Goal: Browse casually

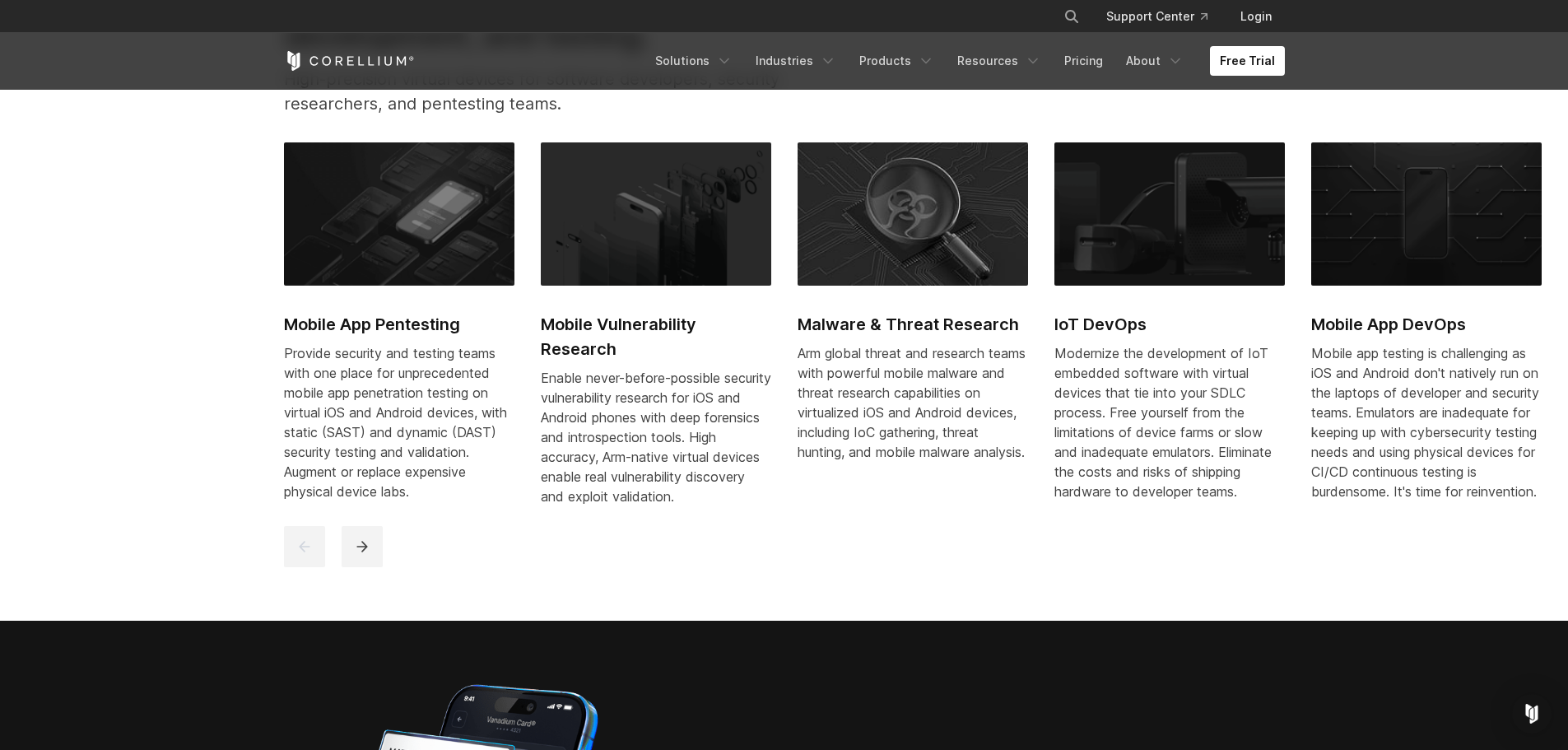
scroll to position [865, 0]
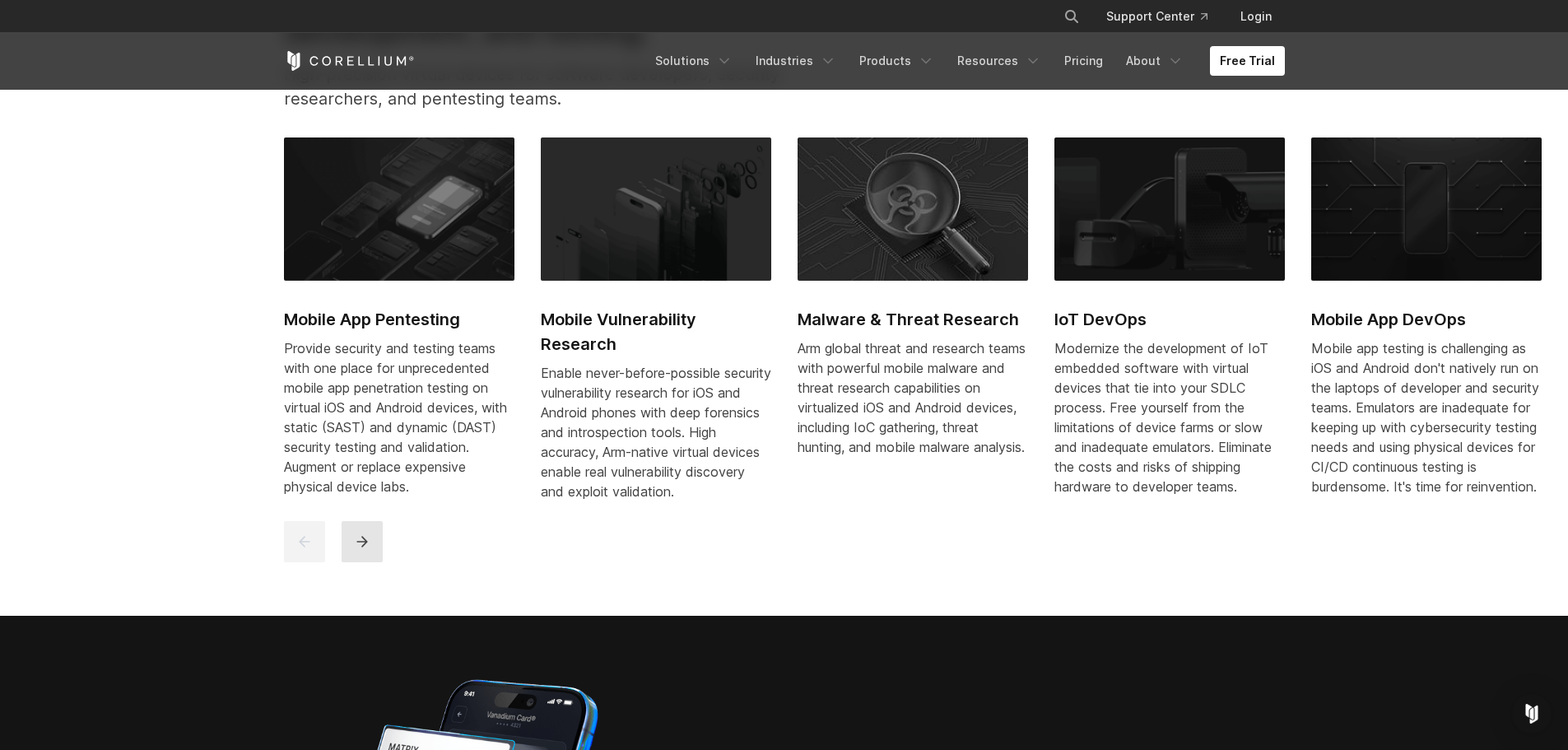
click at [362, 547] on icon "next" at bounding box center [361, 542] width 10 height 10
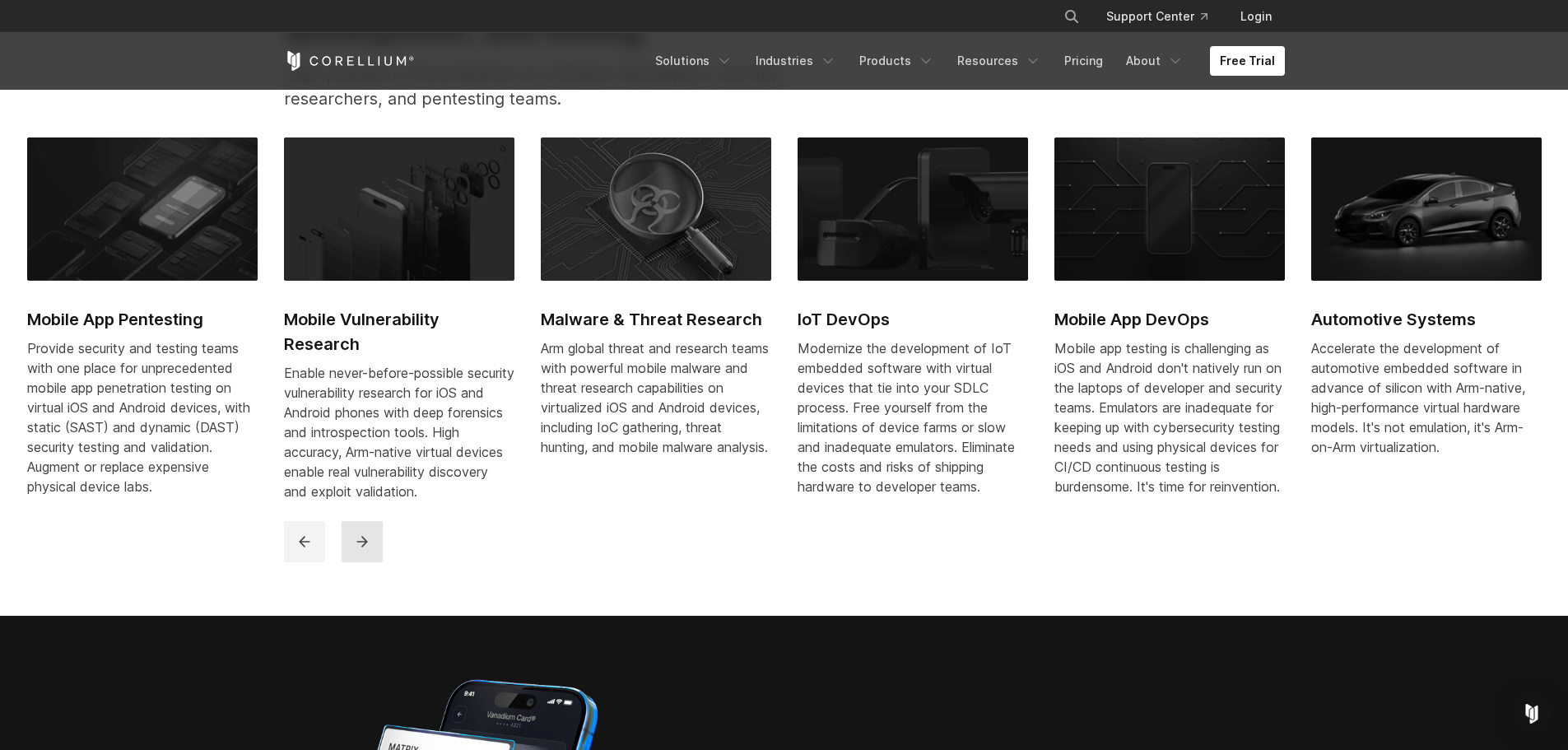
click at [361, 547] on icon "next" at bounding box center [361, 542] width 10 height 10
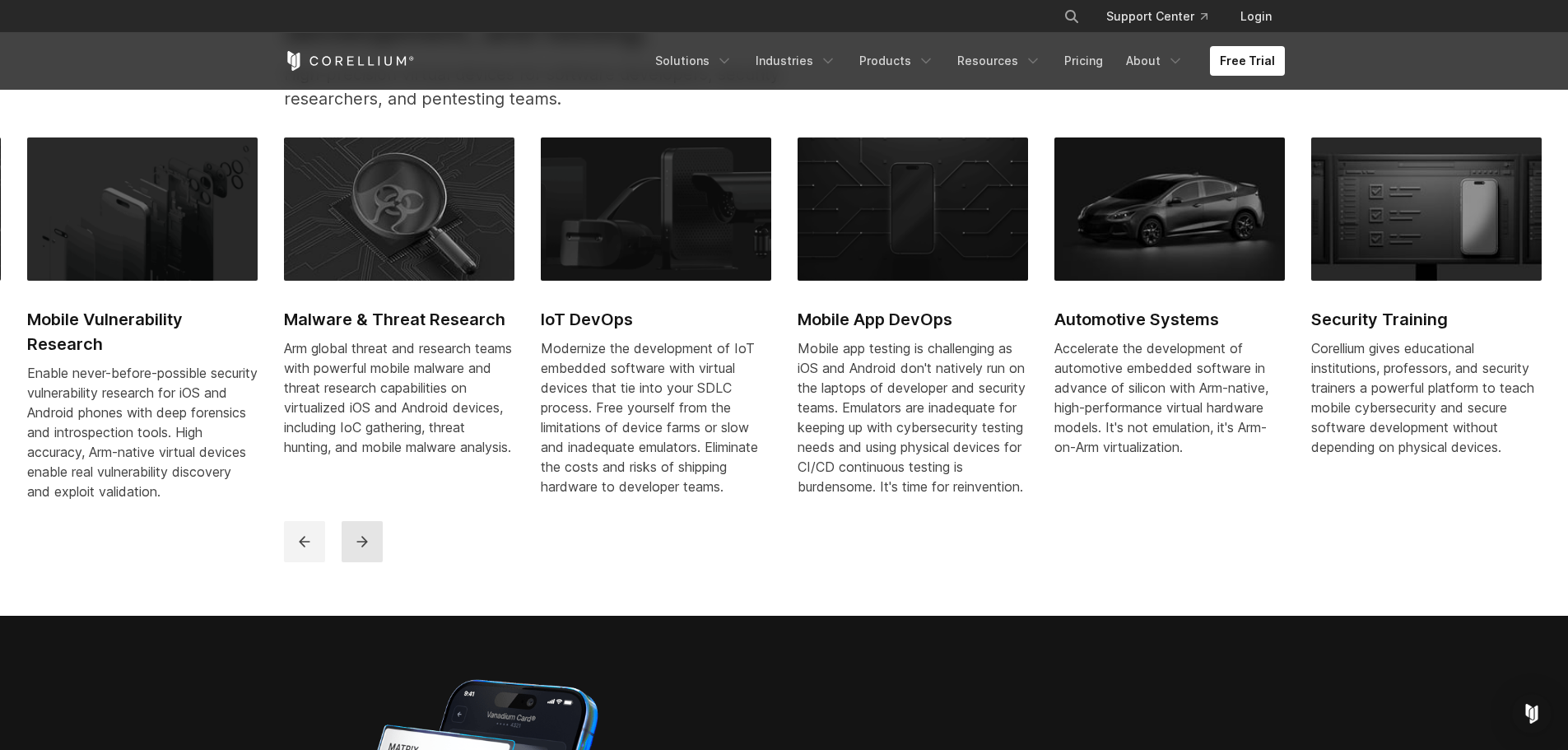
click at [361, 547] on icon "next" at bounding box center [361, 542] width 10 height 10
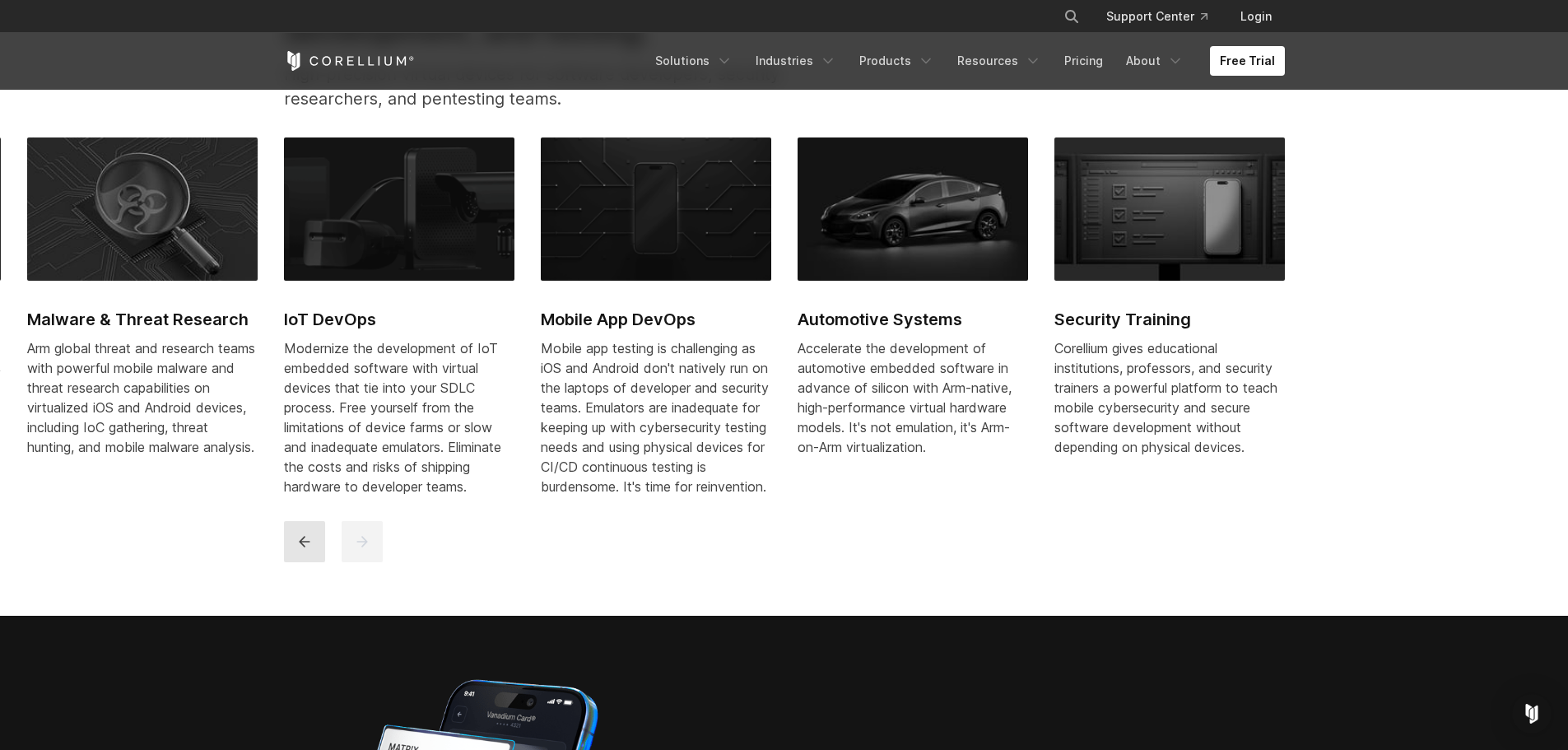
click at [313, 561] on button "previous" at bounding box center [305, 542] width 42 height 42
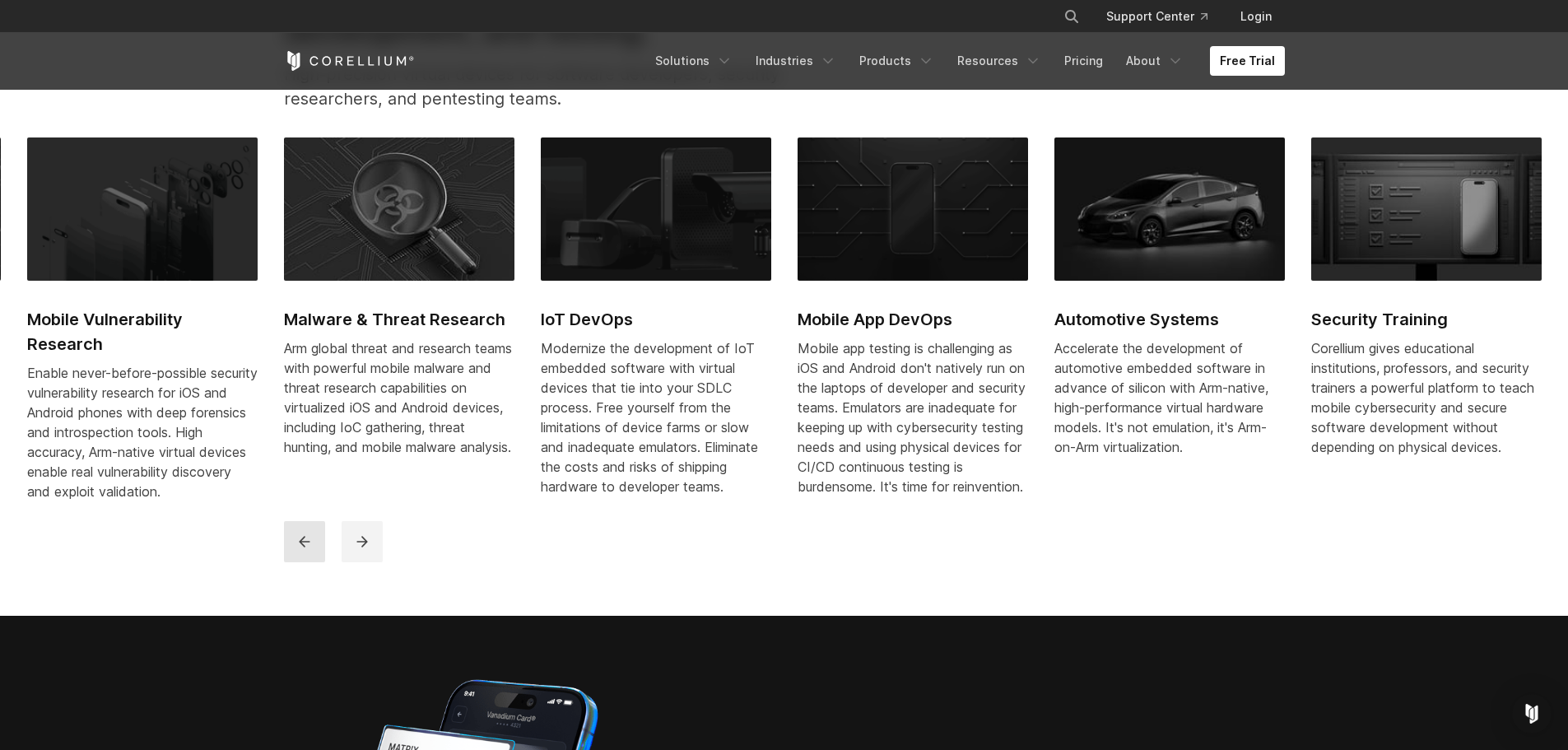
click at [313, 561] on button "previous" at bounding box center [305, 542] width 42 height 42
click at [312, 561] on button "previous" at bounding box center [305, 542] width 42 height 42
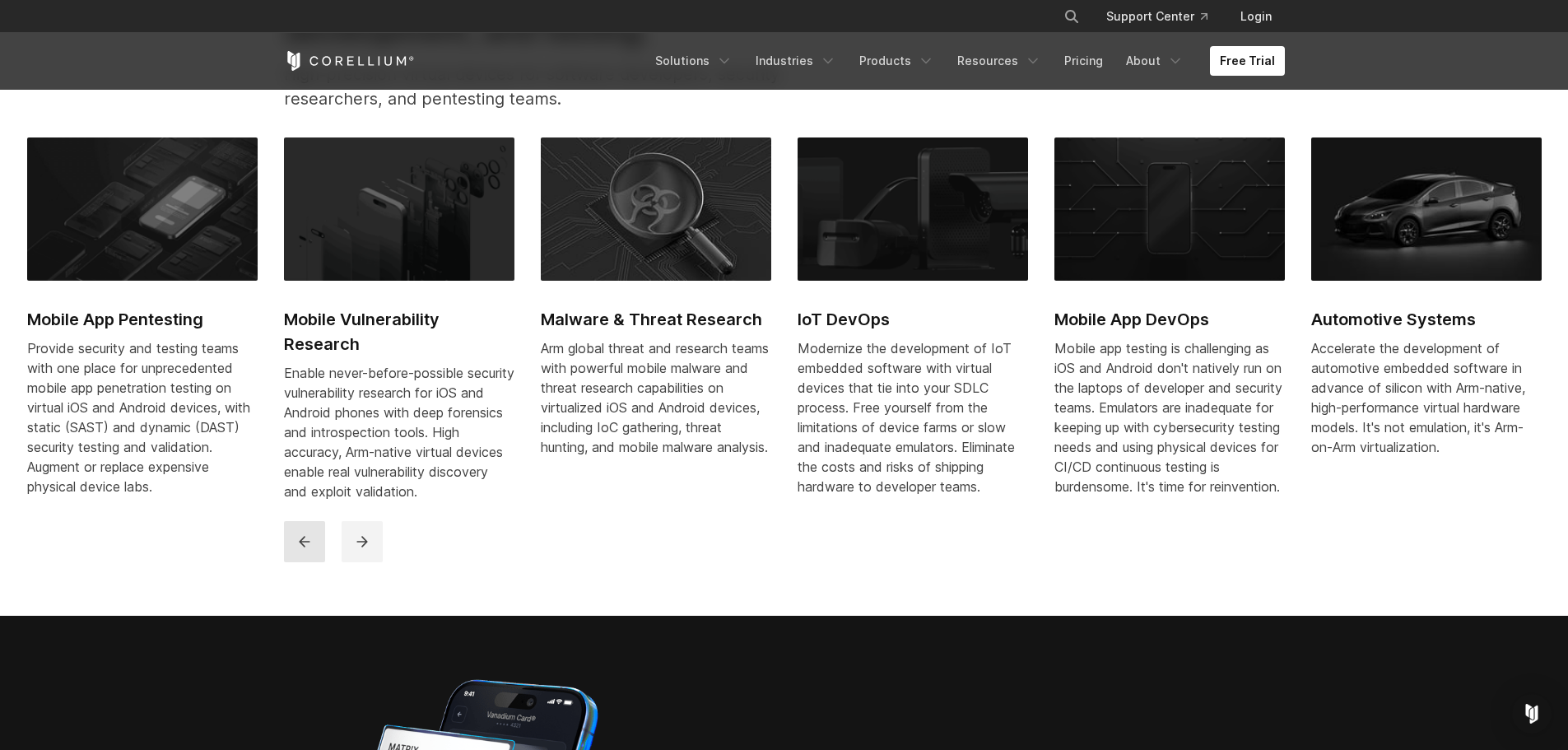
click at [311, 550] on icon "previous" at bounding box center [304, 541] width 16 height 16
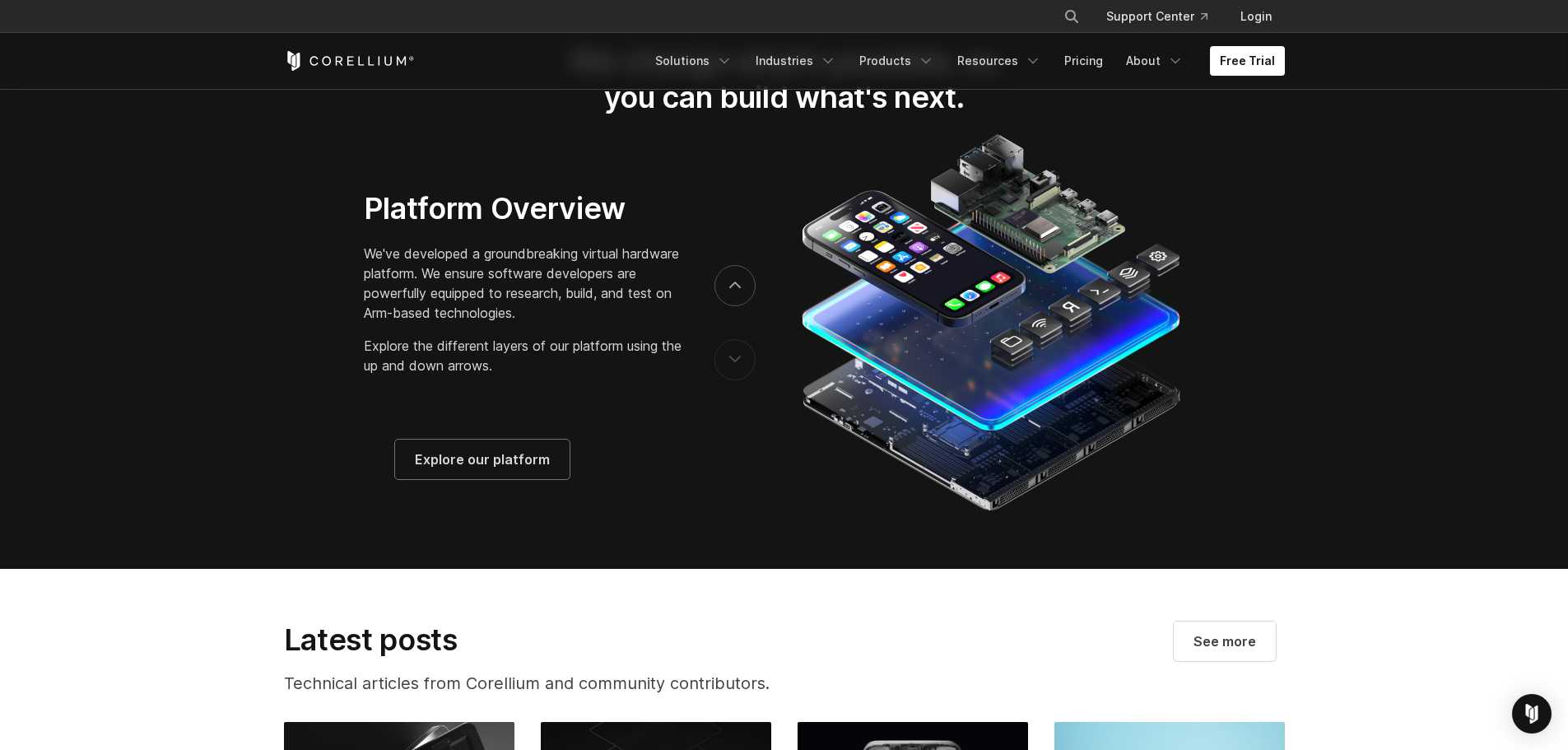
scroll to position [2658, 0]
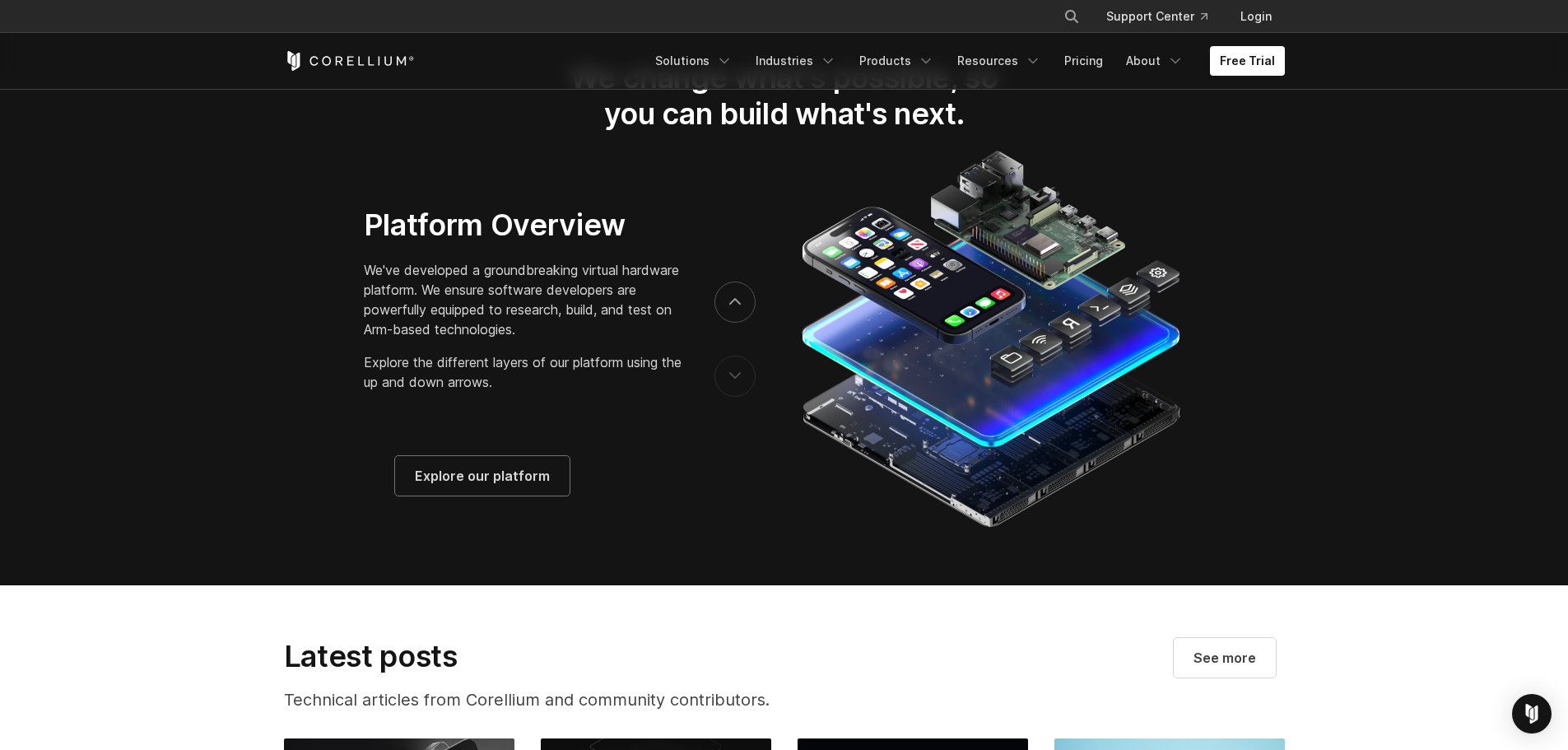
click at [733, 386] on button "previous" at bounding box center [735, 376] width 42 height 42
click at [743, 323] on button "next" at bounding box center [735, 302] width 42 height 42
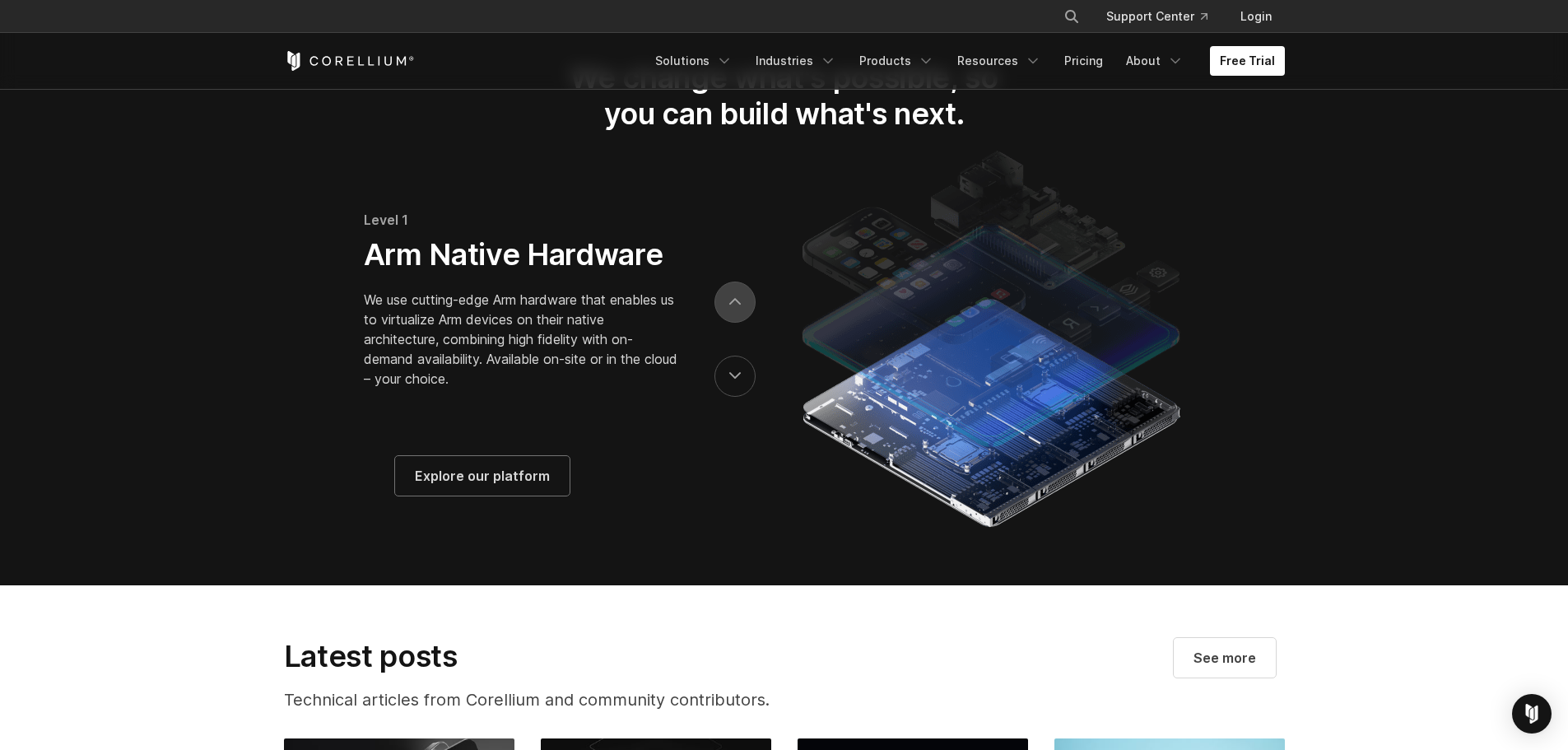
click at [741, 320] on button "next" at bounding box center [735, 302] width 42 height 42
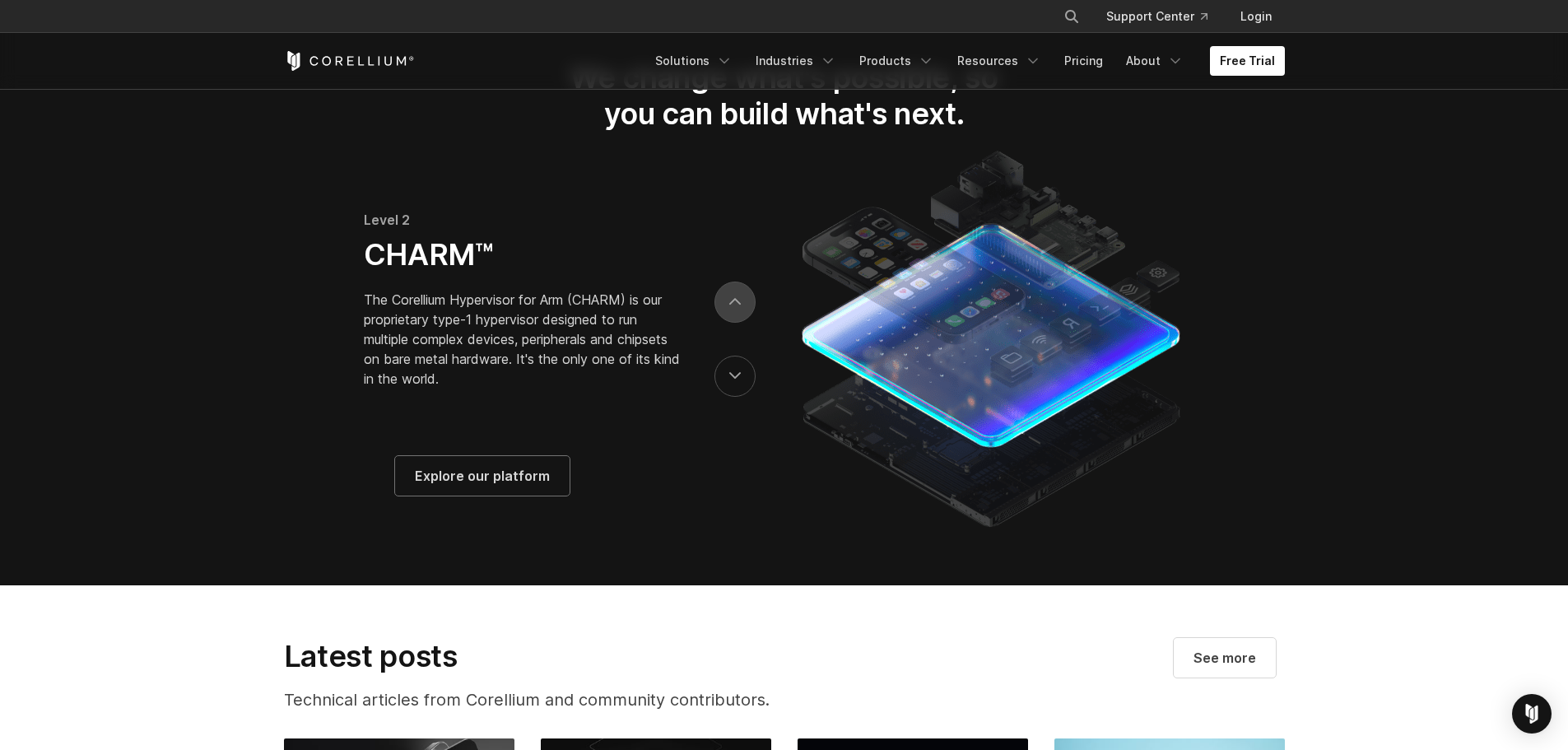
click at [740, 306] on icon "next" at bounding box center [735, 302] width 11 height 8
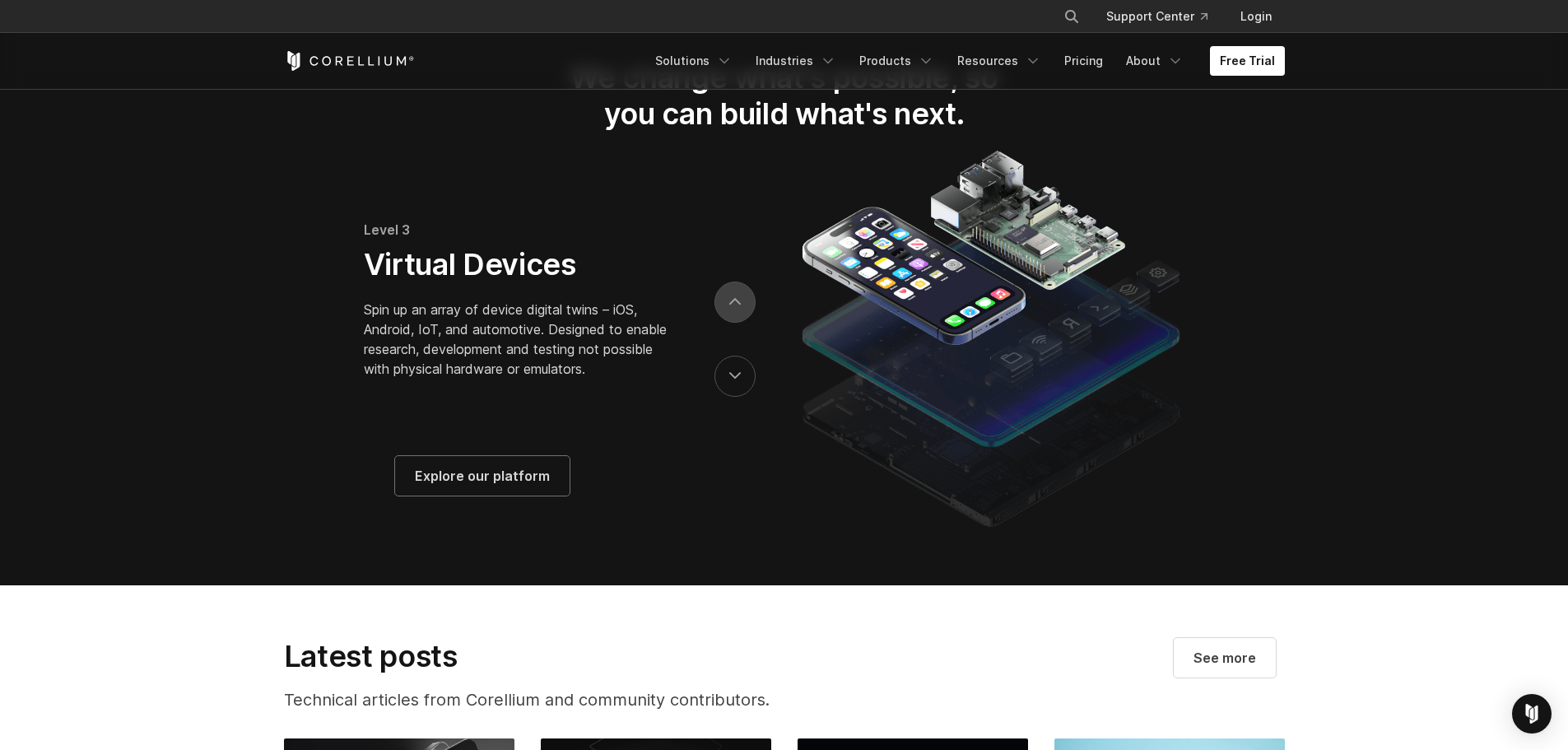
click at [739, 304] on icon "next" at bounding box center [735, 301] width 9 height 5
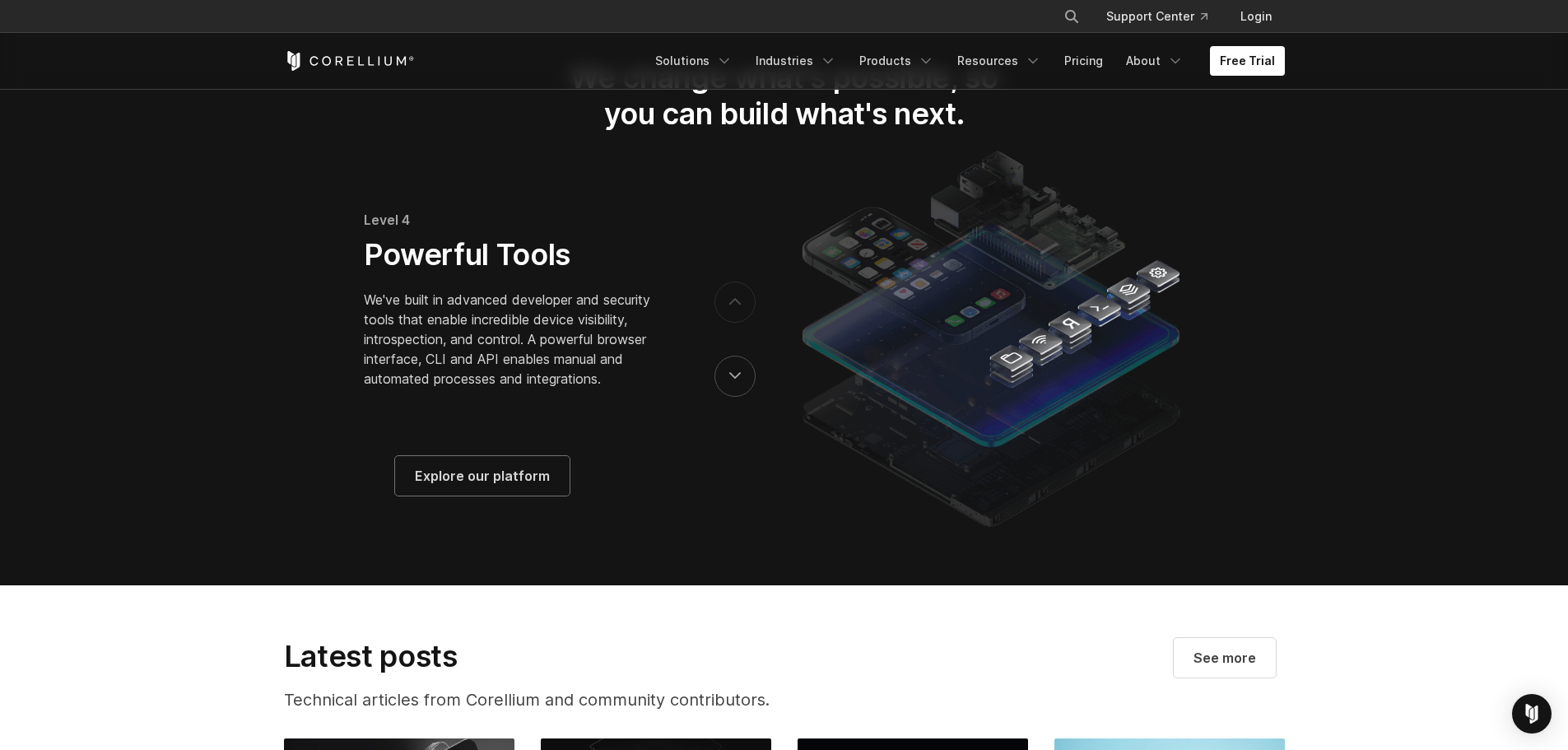
click at [736, 306] on icon "next" at bounding box center [735, 302] width 11 height 8
